Goal: Task Accomplishment & Management: Complete application form

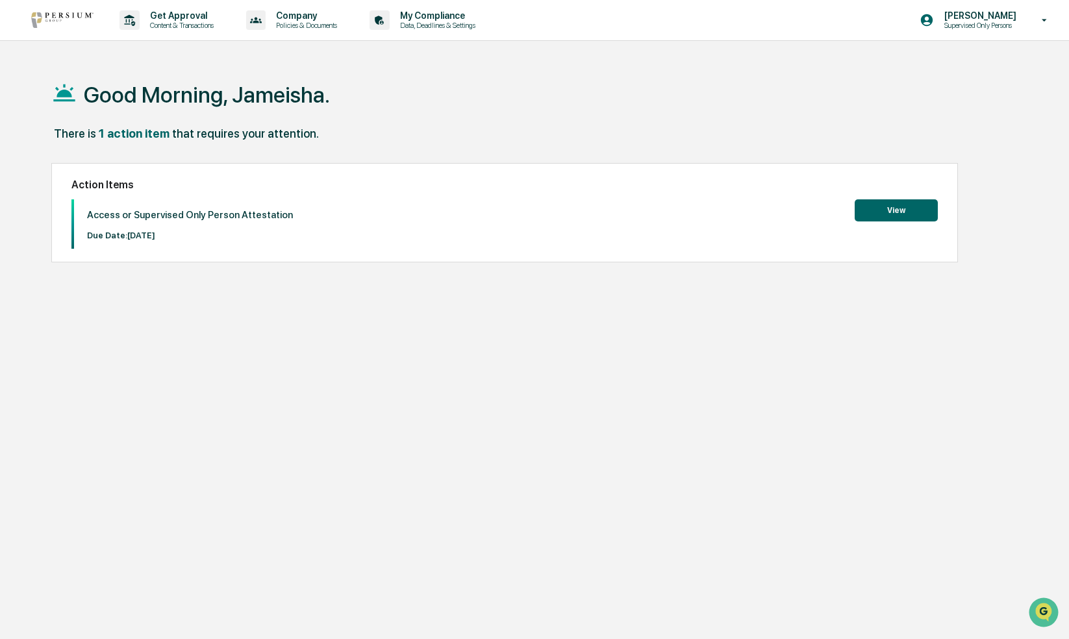
click at [904, 206] on button "View" at bounding box center [895, 210] width 83 height 22
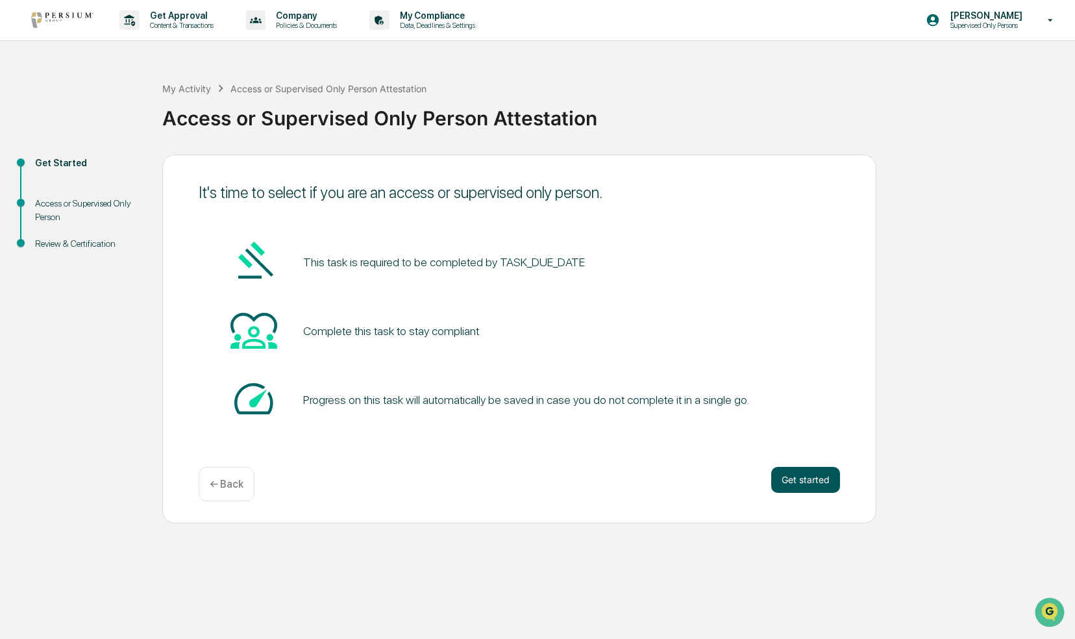
click at [806, 479] on button "Get started" at bounding box center [805, 480] width 69 height 26
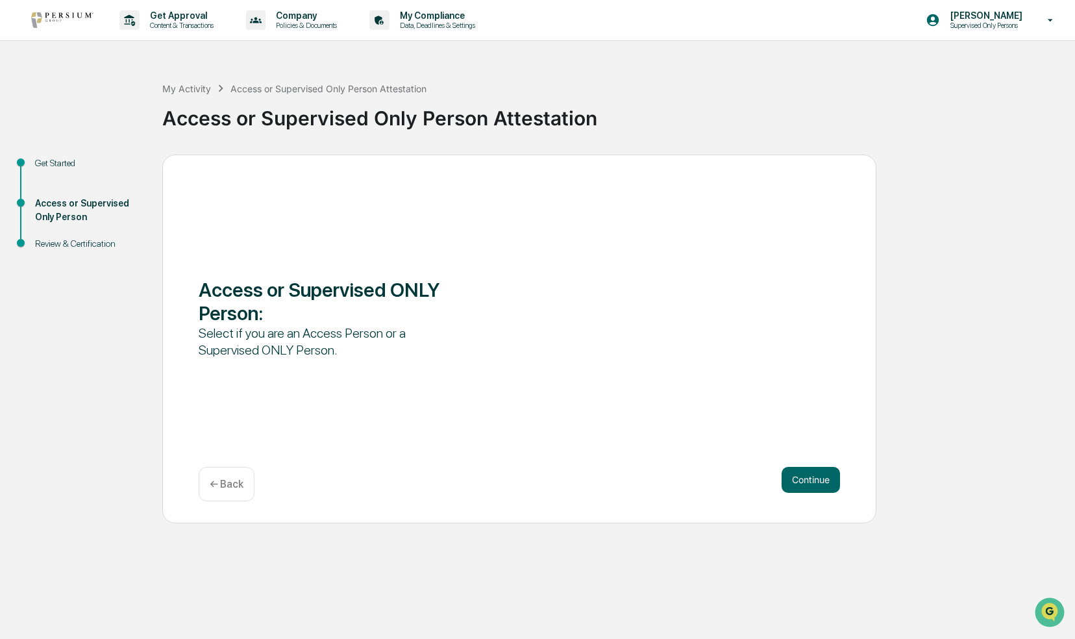
click at [806, 479] on button "Continue" at bounding box center [811, 480] width 58 height 26
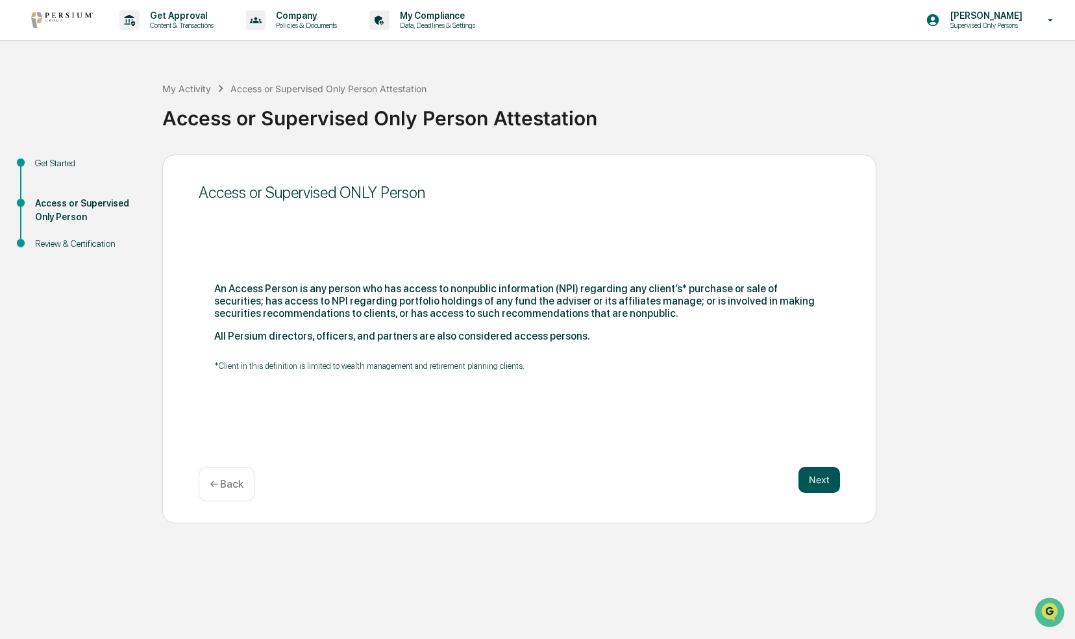
click at [809, 481] on button "Next" at bounding box center [820, 480] width 42 height 26
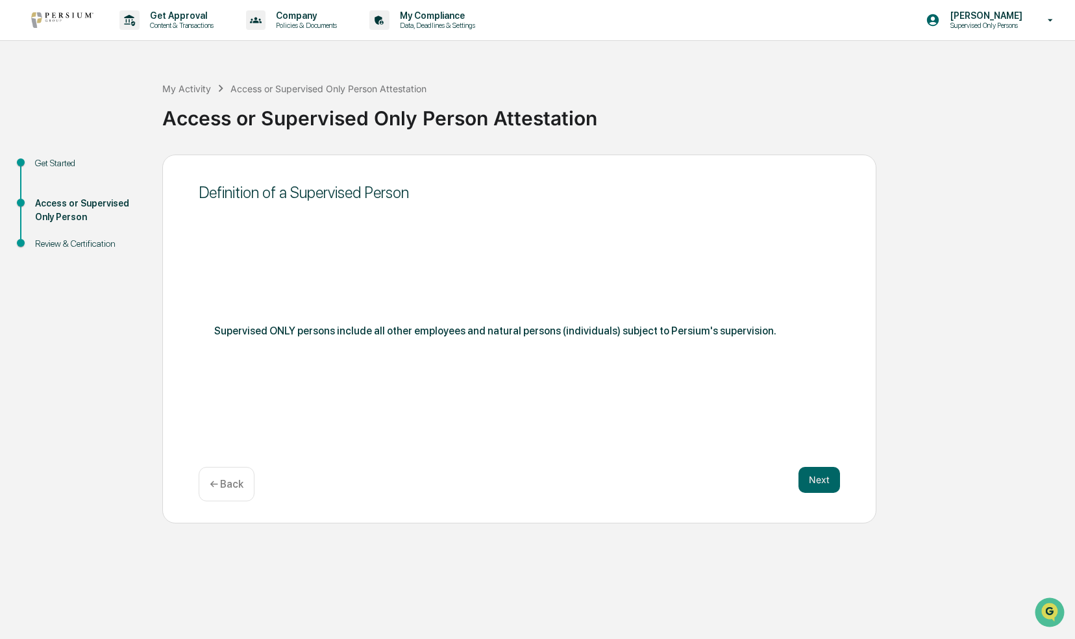
click at [809, 481] on button "Next" at bounding box center [820, 480] width 42 height 26
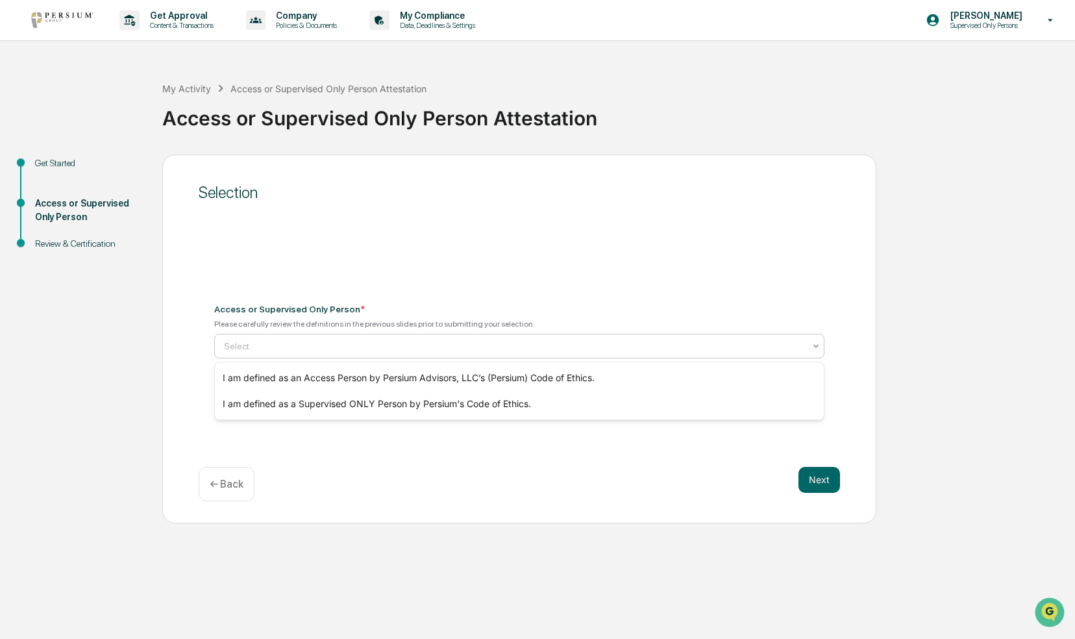
click at [475, 343] on div at bounding box center [514, 346] width 580 height 13
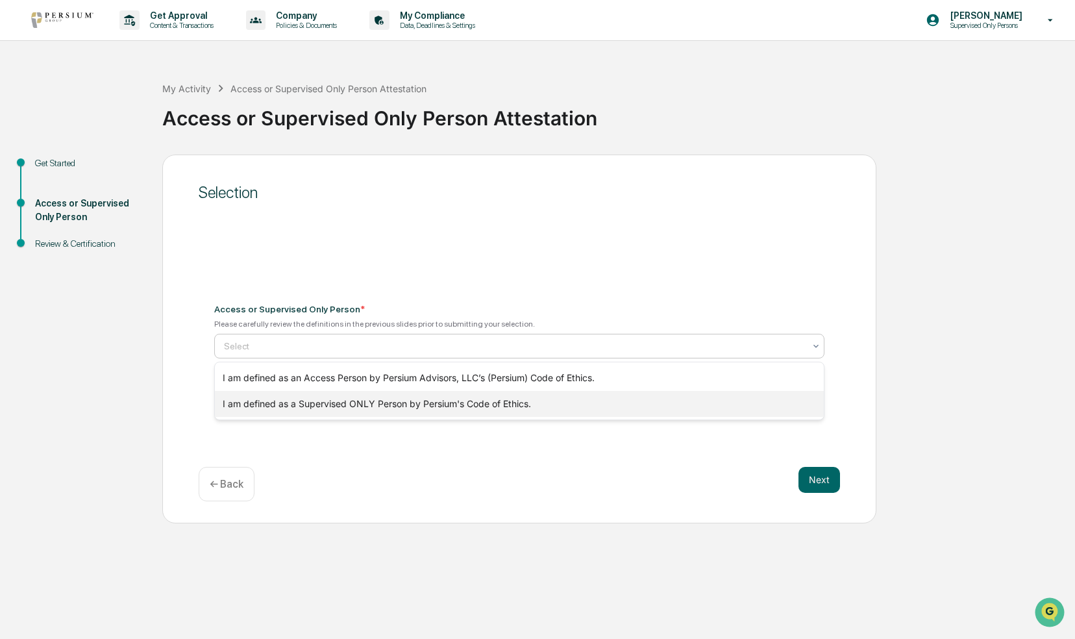
click at [414, 409] on div "I am defined as a Supervised ONLY Person by Persium's Code of Ethics." at bounding box center [520, 404] width 610 height 26
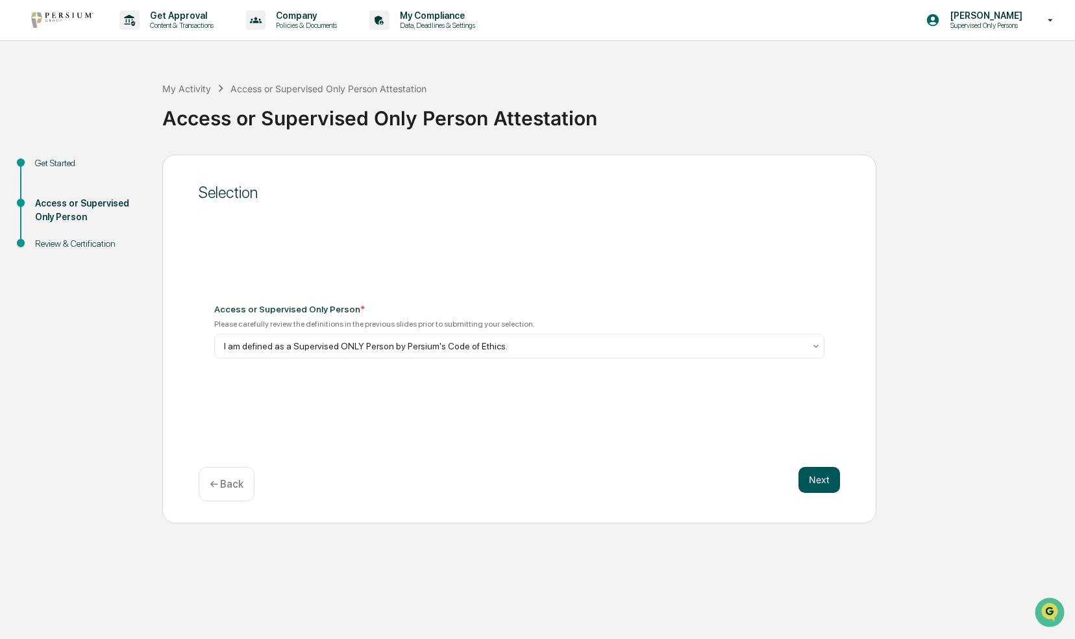
click at [806, 484] on button "Next" at bounding box center [820, 480] width 42 height 26
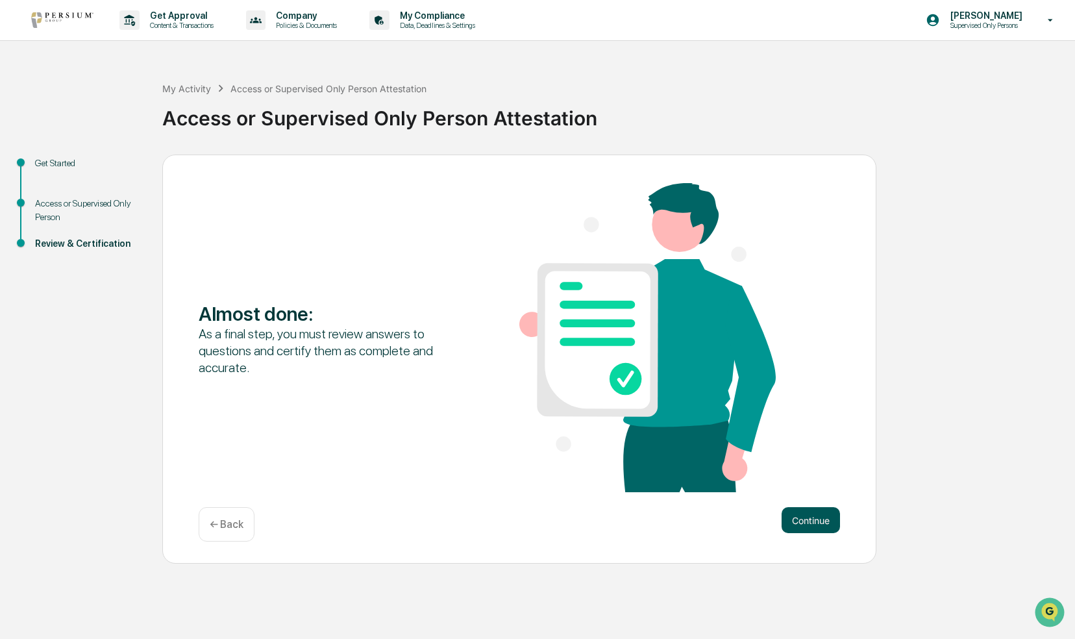
click at [814, 523] on button "Continue" at bounding box center [811, 520] width 58 height 26
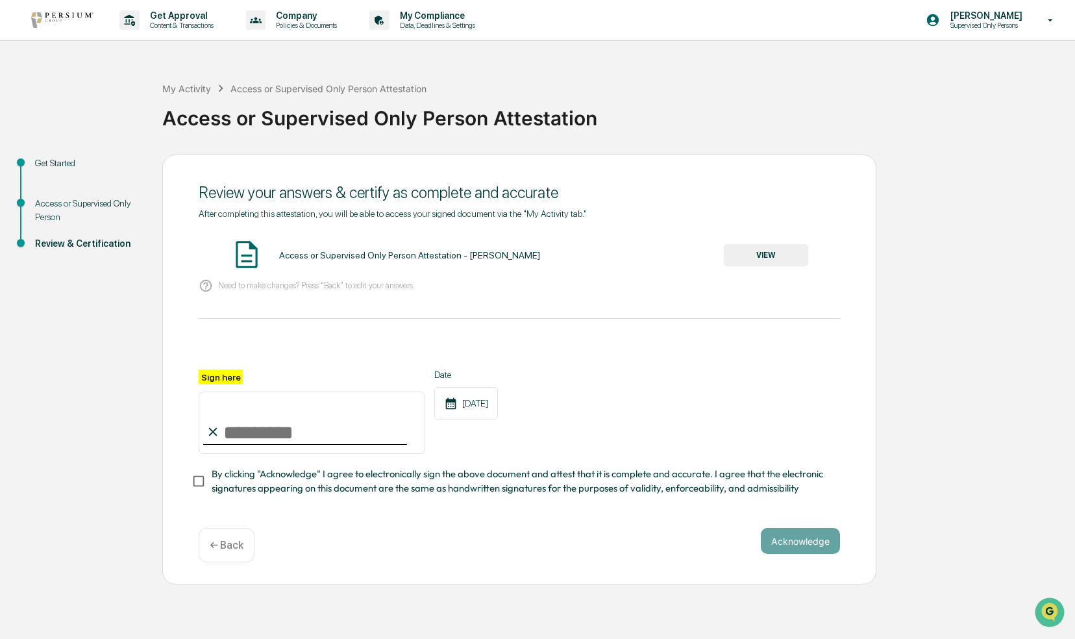
click at [257, 447] on input "Sign here" at bounding box center [312, 423] width 227 height 62
type input "**********"
click at [787, 552] on button "Acknowledge" at bounding box center [800, 541] width 79 height 26
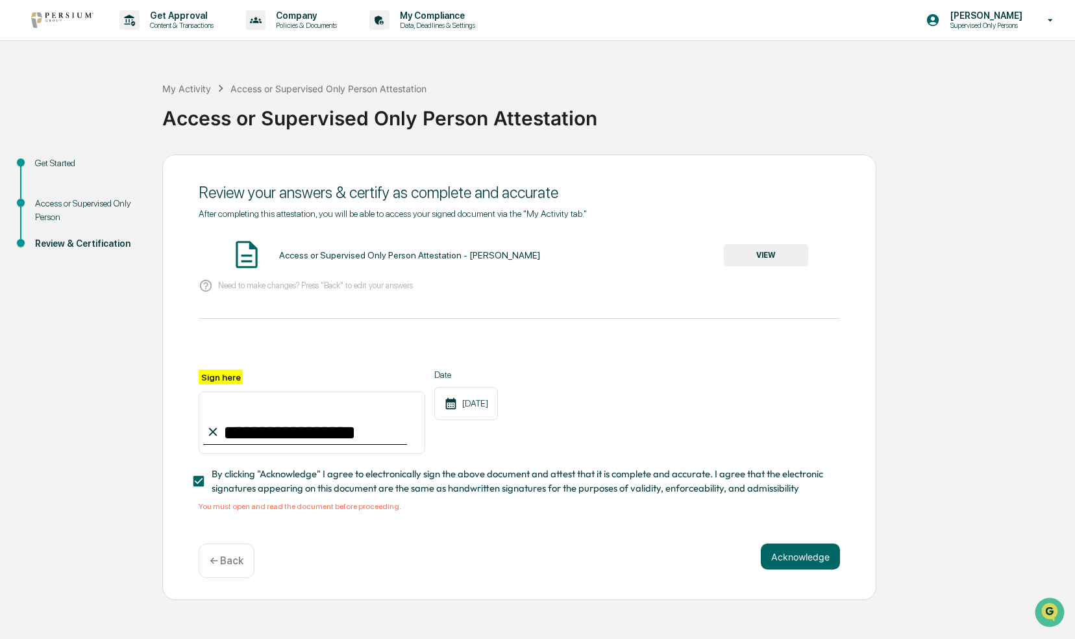
click at [762, 248] on button "VIEW" at bounding box center [766, 255] width 84 height 22
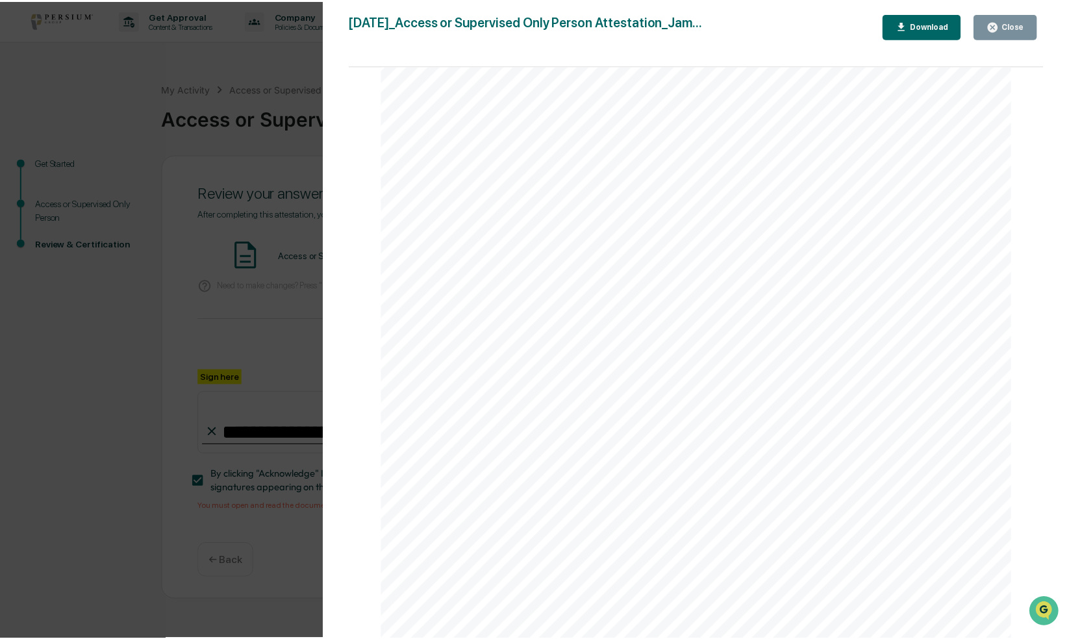
scroll to position [1292, 0]
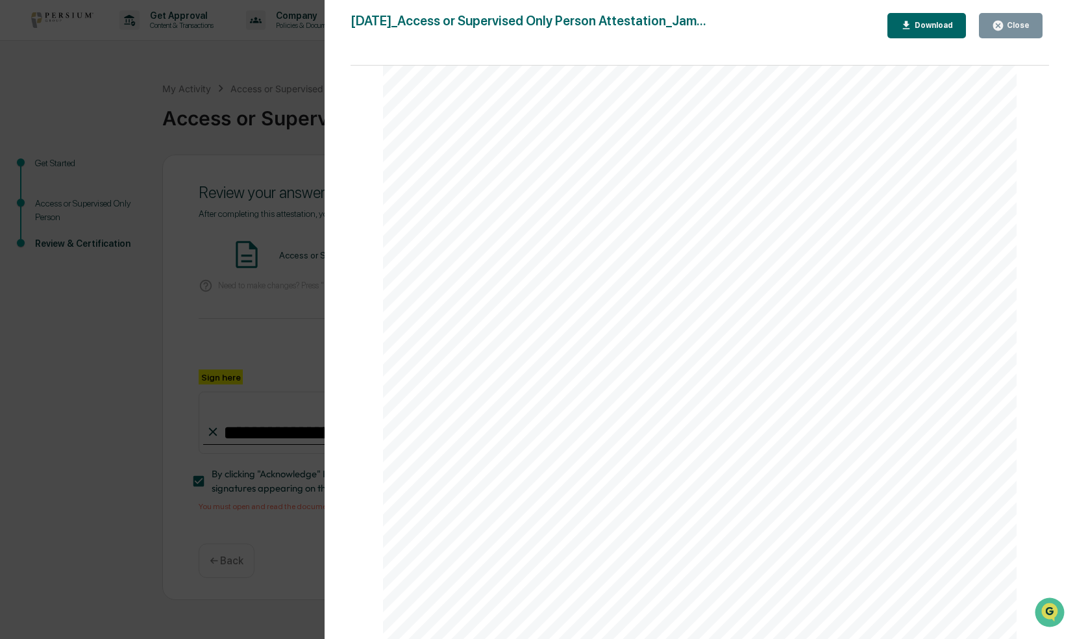
click at [991, 36] on button "Close" at bounding box center [1011, 25] width 64 height 25
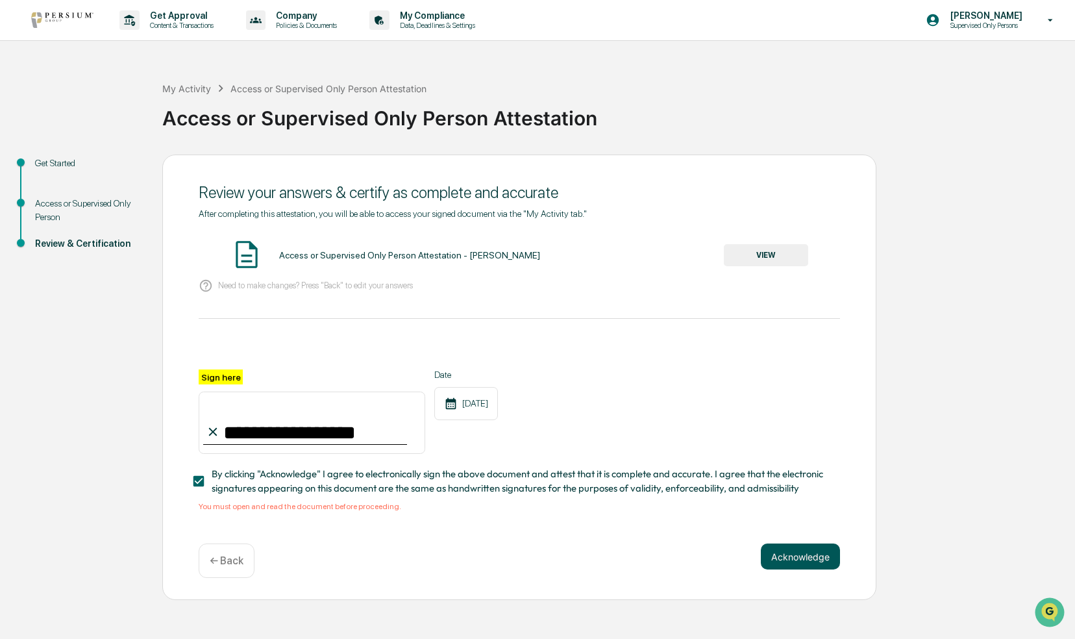
click at [779, 560] on button "Acknowledge" at bounding box center [800, 556] width 79 height 26
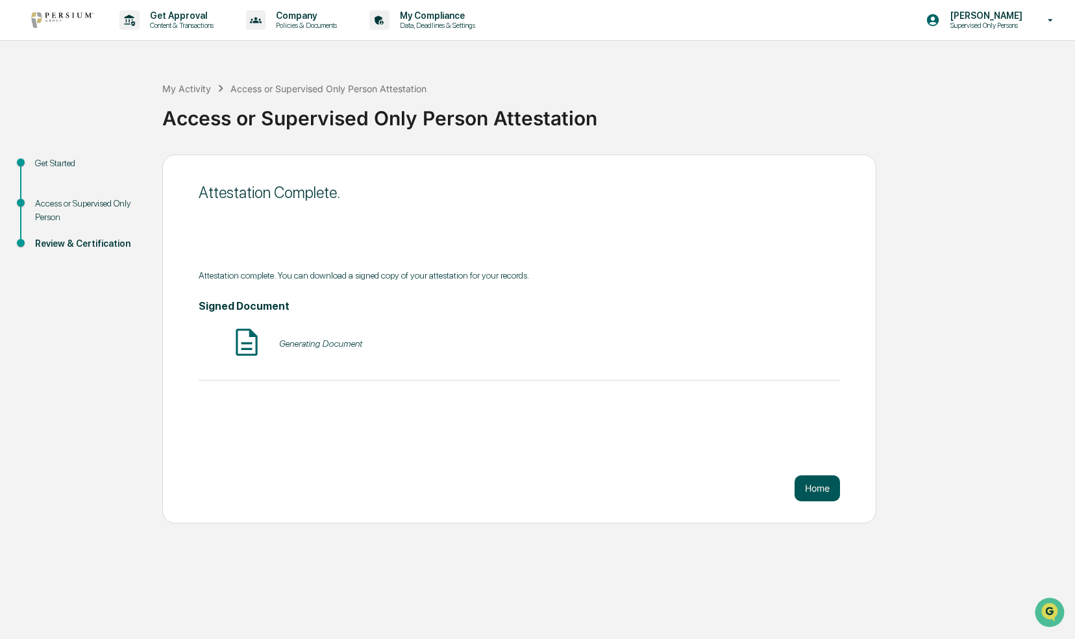
click at [825, 490] on button "Home" at bounding box center [817, 488] width 45 height 26
